Goal: Task Accomplishment & Management: Manage account settings

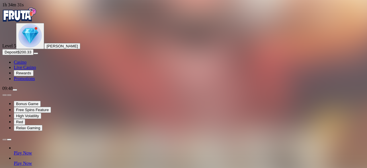
click at [35, 20] on img "Primary" at bounding box center [19, 14] width 34 height 14
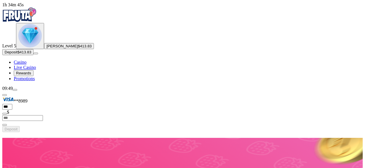
click at [78, 48] on span "$413.83" at bounding box center [85, 46] width 14 height 4
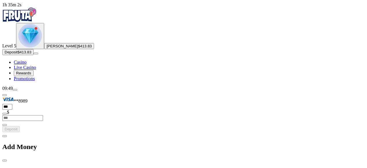
click at [15, 90] on span "menu icon" at bounding box center [15, 90] width 0 height 0
